Goal: Navigation & Orientation: Find specific page/section

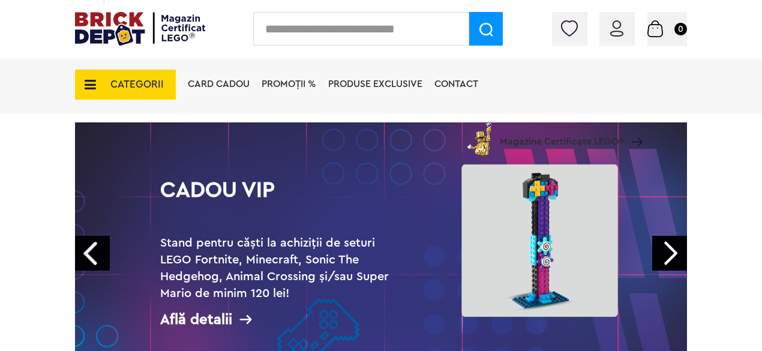
scroll to position [120, 0]
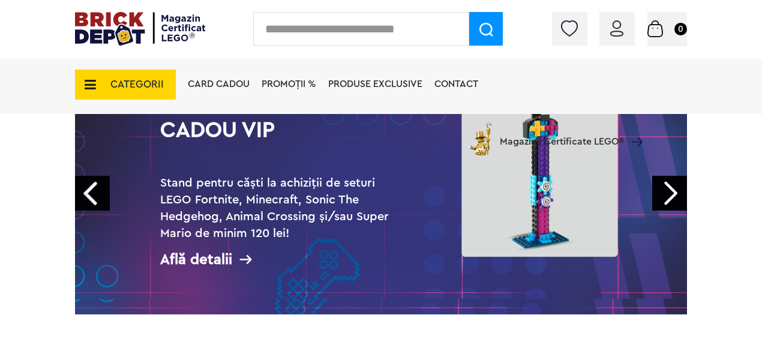
click at [675, 190] on link "Next" at bounding box center [669, 193] width 35 height 35
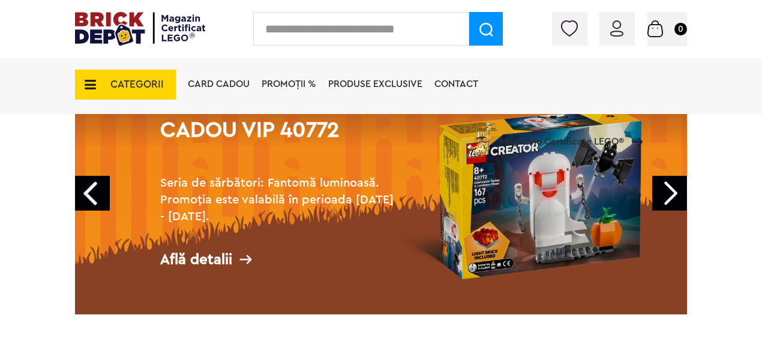
click at [675, 190] on link "Next" at bounding box center [669, 193] width 35 height 35
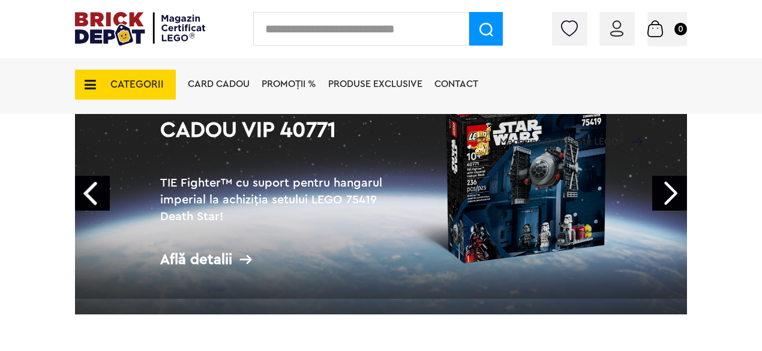
click at [675, 190] on link "Next" at bounding box center [669, 193] width 35 height 35
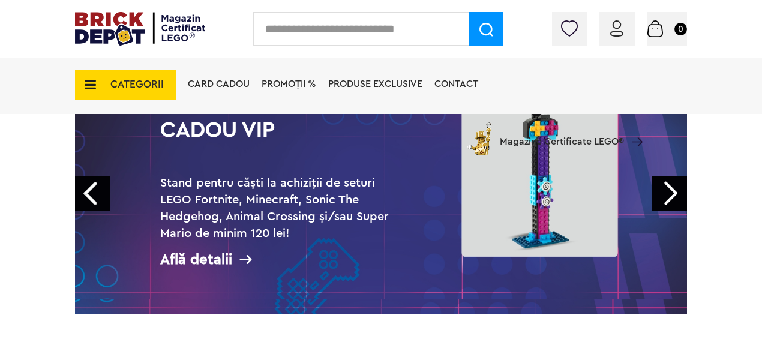
click at [675, 190] on link "Next" at bounding box center [669, 193] width 35 height 35
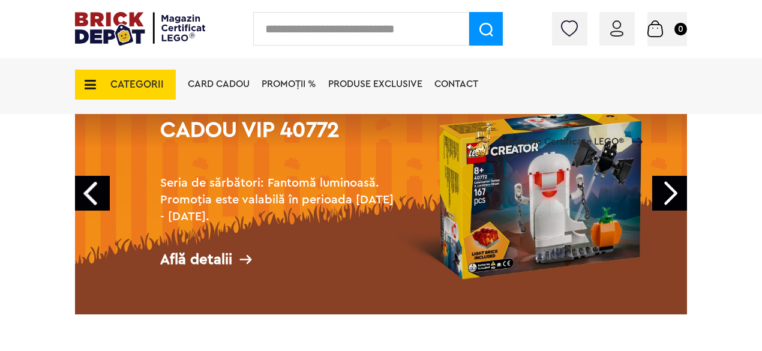
click at [675, 190] on link "Next" at bounding box center [669, 193] width 35 height 35
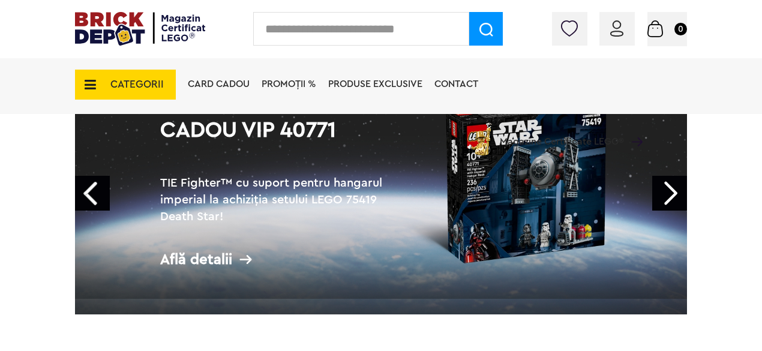
click at [675, 190] on link "Next" at bounding box center [669, 193] width 35 height 35
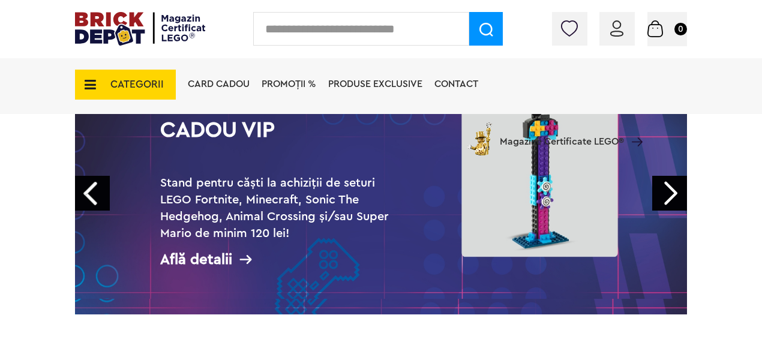
click at [155, 85] on span "CATEGORII" at bounding box center [136, 84] width 53 height 10
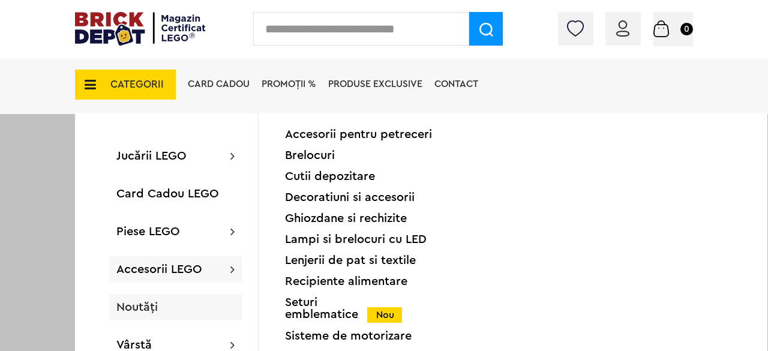
click at [148, 306] on span "Noutăți" at bounding box center [136, 307] width 41 height 12
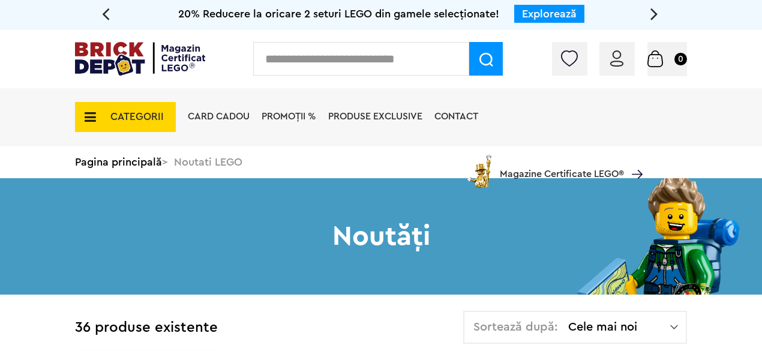
click at [119, 112] on span "CATEGORII" at bounding box center [136, 117] width 53 height 10
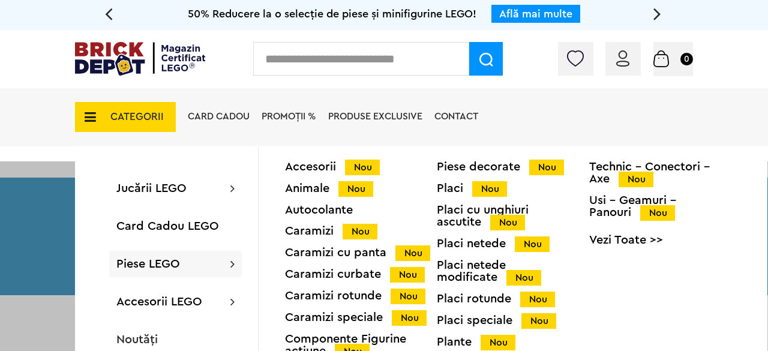
click at [125, 118] on span "CATEGORII" at bounding box center [136, 117] width 53 height 10
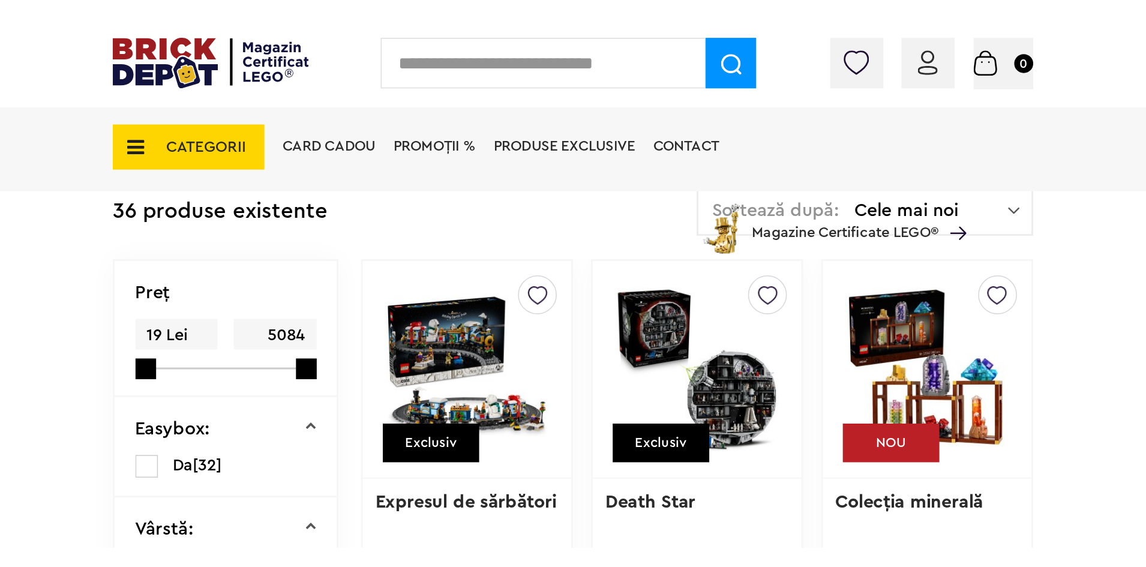
scroll to position [240, 0]
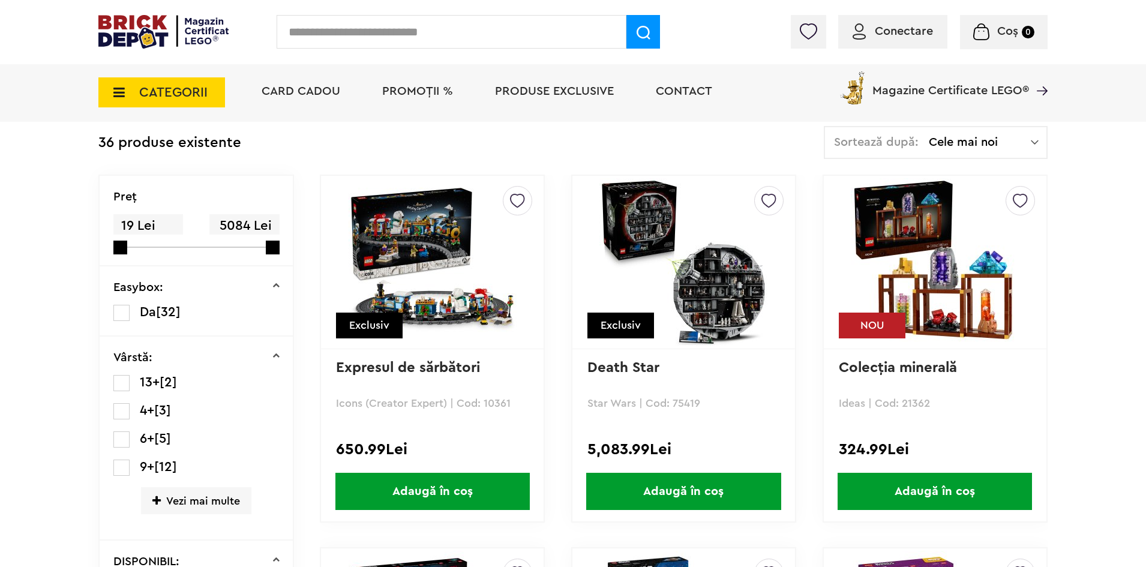
click at [184, 91] on span "CATEGORII" at bounding box center [173, 92] width 68 height 13
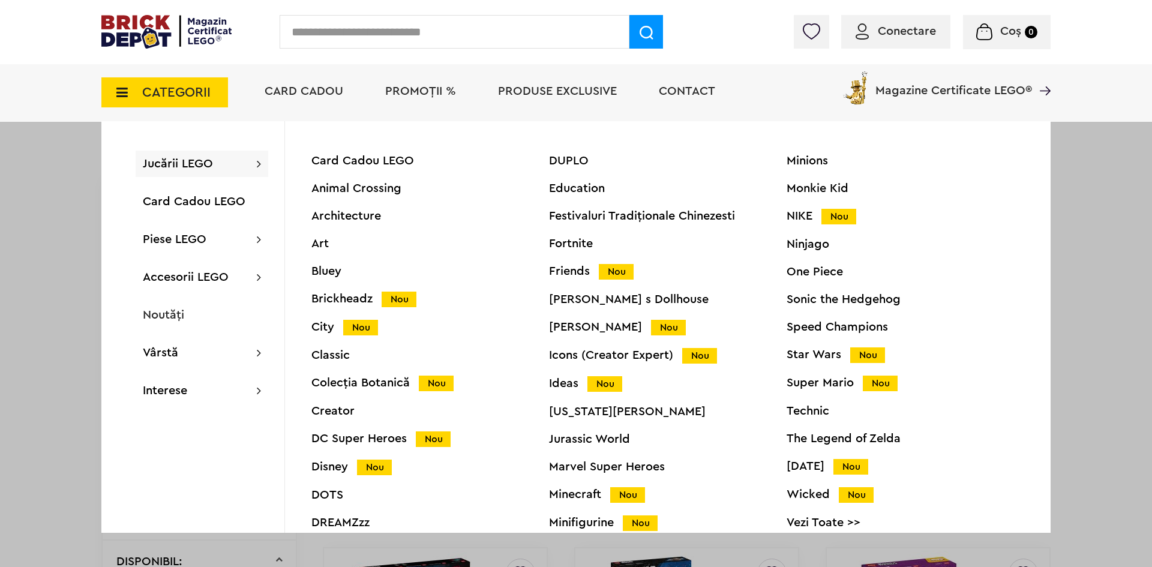
click at [767, 350] on div "Technic" at bounding box center [905, 411] width 238 height 12
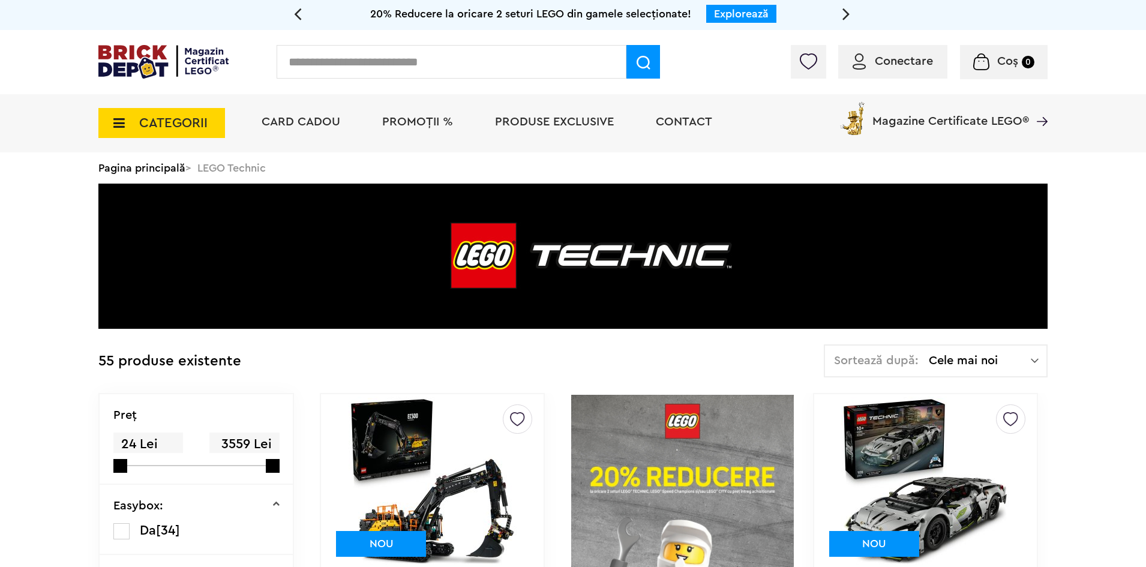
click at [199, 123] on span "CATEGORII" at bounding box center [173, 122] width 68 height 13
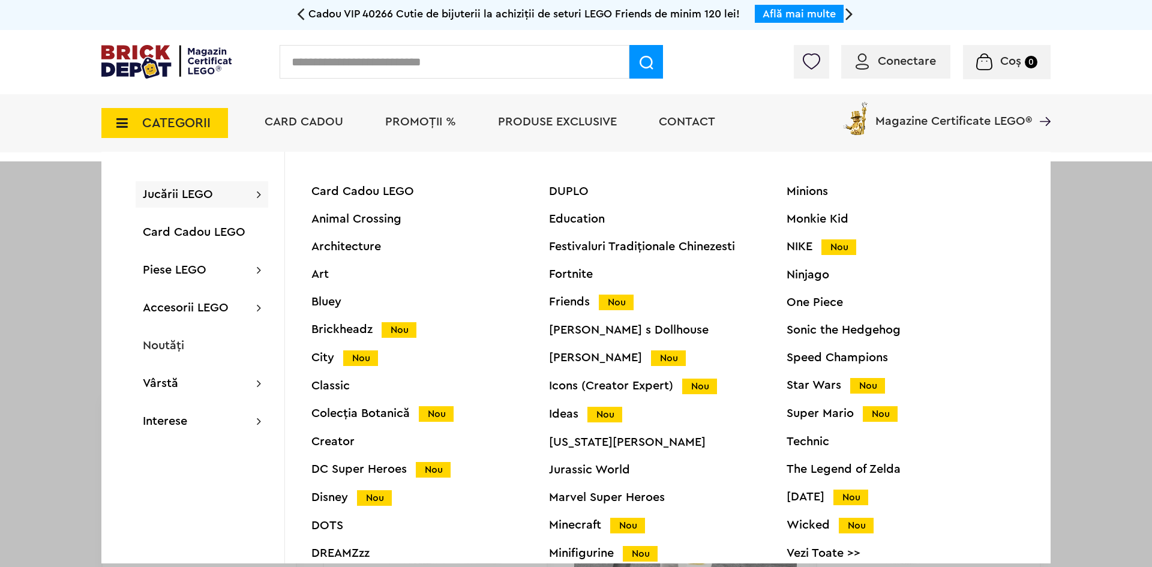
click at [572, 387] on div "Icons (Creator Expert) Nou" at bounding box center [668, 386] width 238 height 13
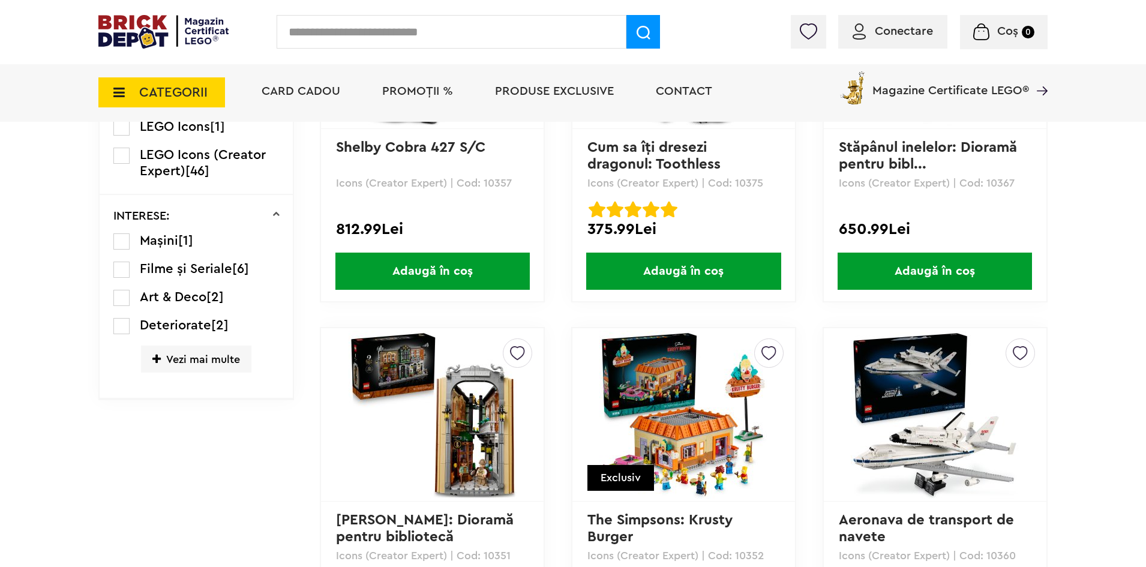
scroll to position [840, 0]
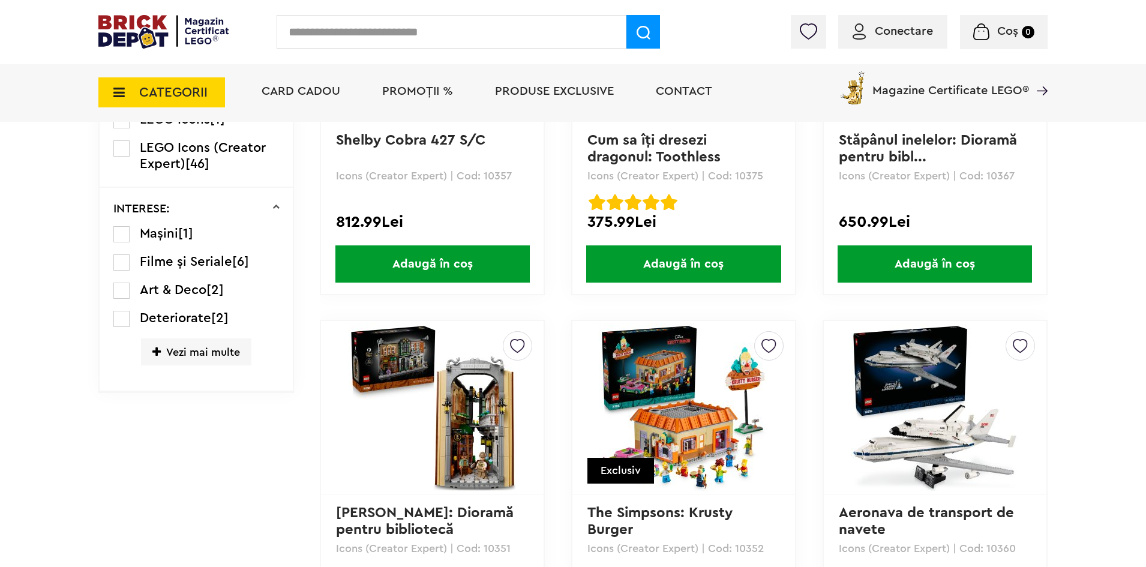
click at [151, 90] on span "CATEGORII" at bounding box center [173, 92] width 68 height 13
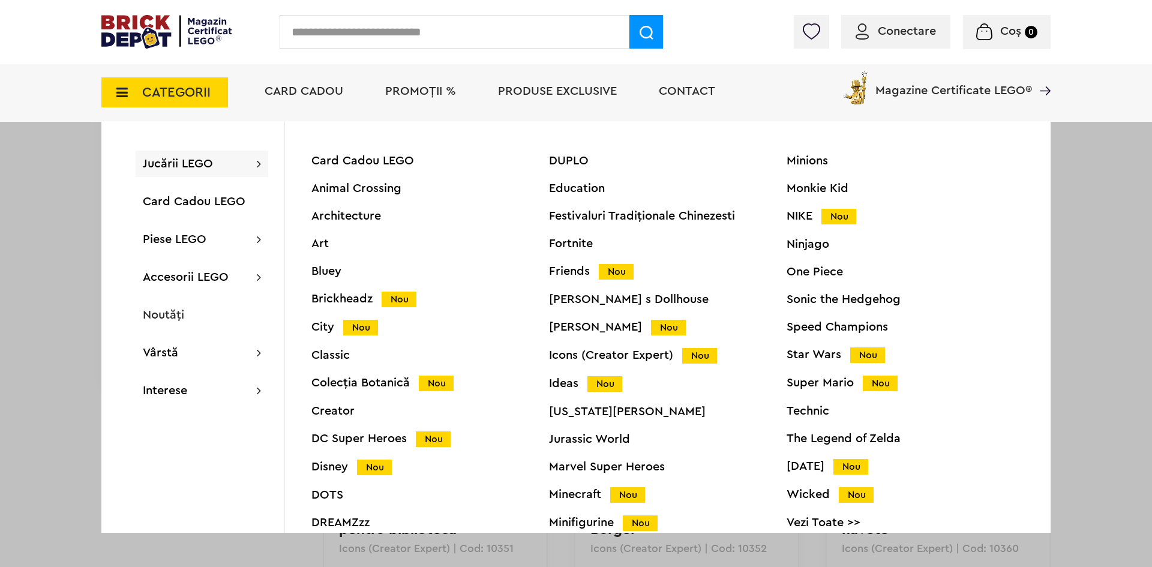
click at [569, 386] on div "Ideas Nou" at bounding box center [668, 383] width 238 height 13
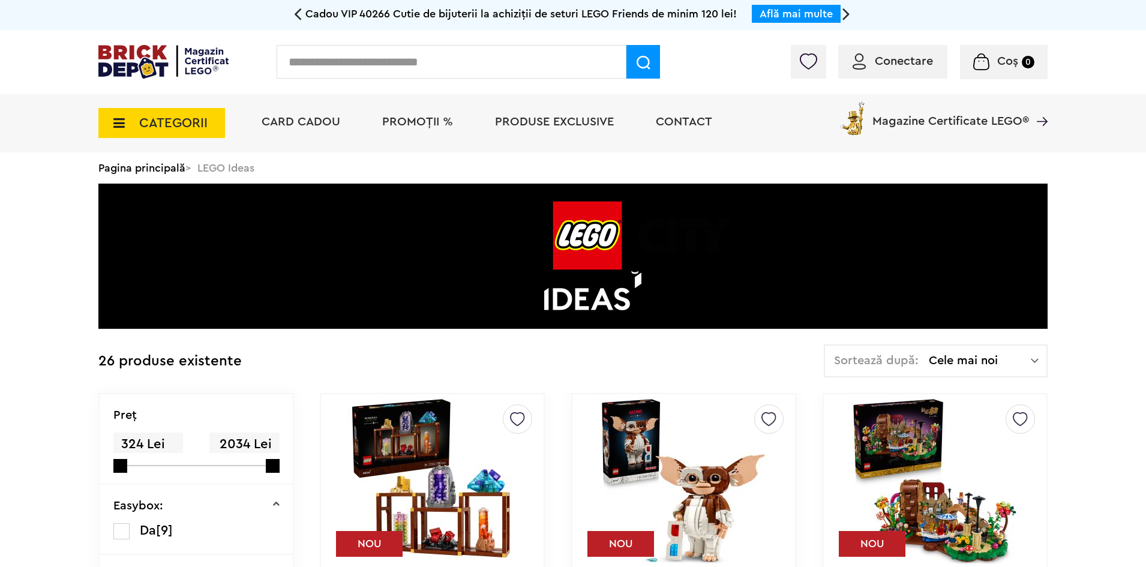
click at [168, 120] on span "CATEGORII" at bounding box center [173, 122] width 68 height 13
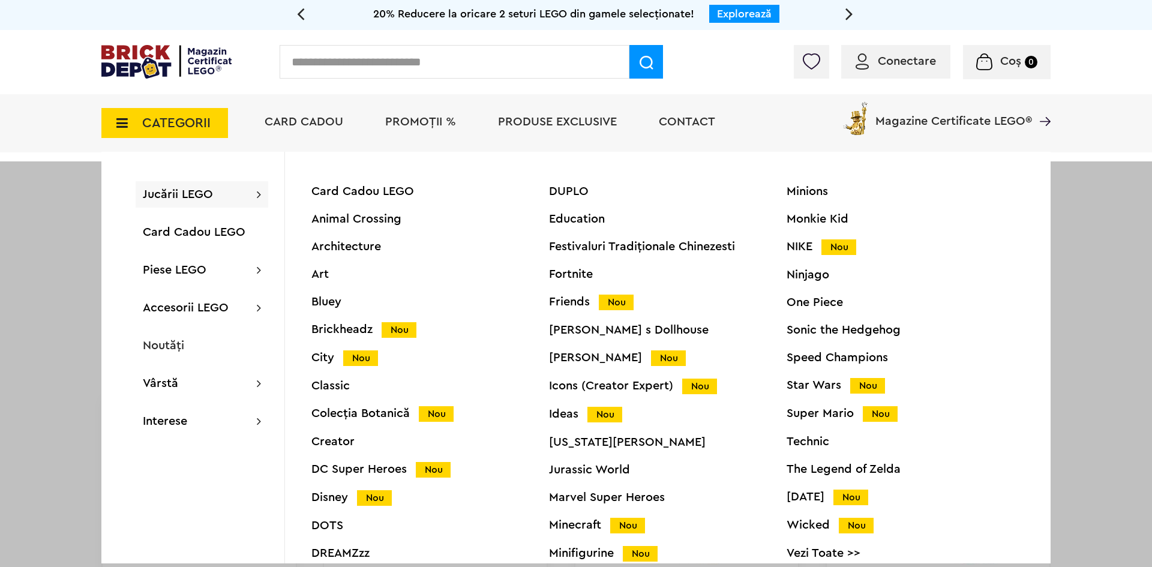
click at [577, 383] on div "Icons (Creator Expert) Nou" at bounding box center [668, 386] width 238 height 13
